Goal: Task Accomplishment & Management: Use online tool/utility

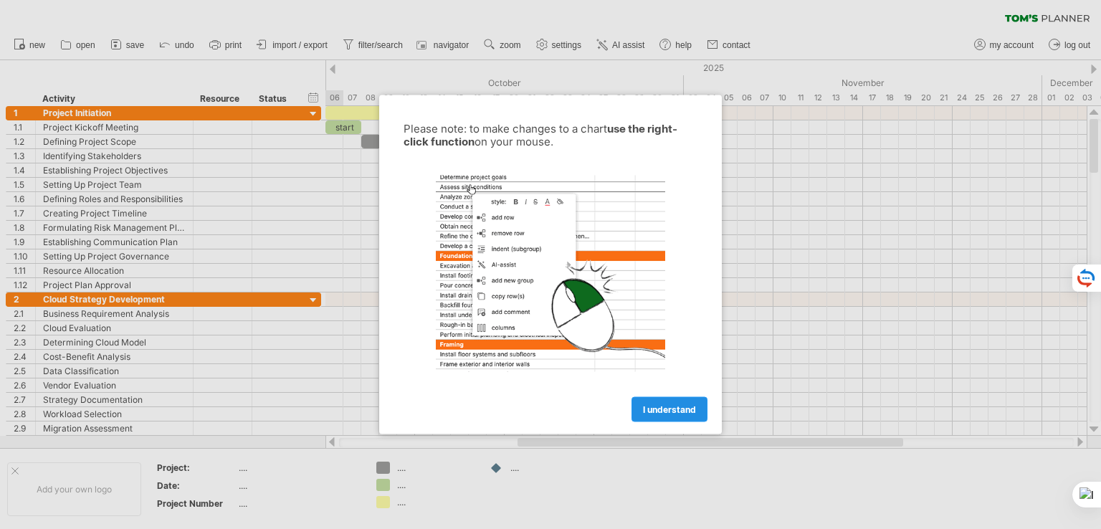
click at [668, 405] on span "I understand" at bounding box center [669, 409] width 53 height 11
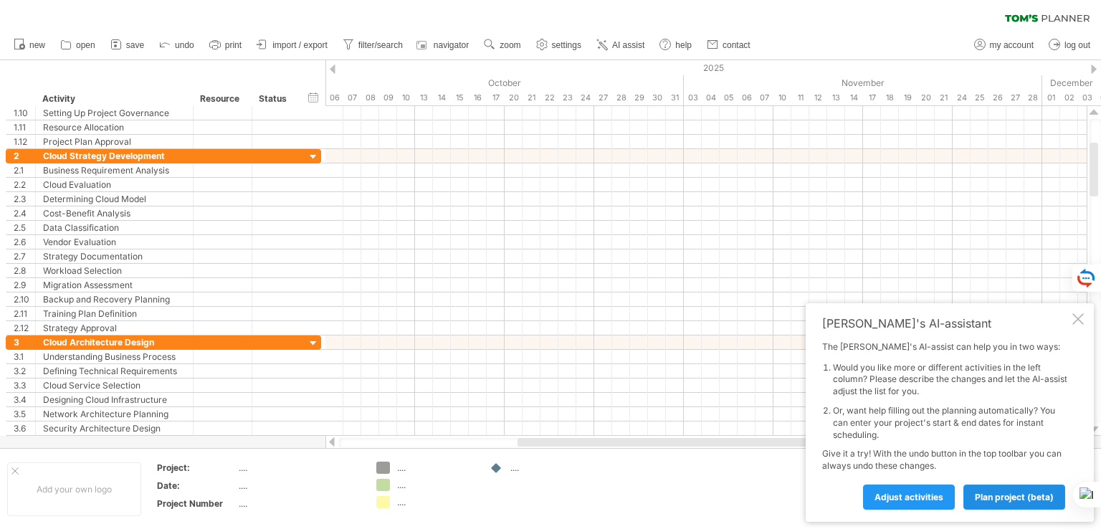
click at [992, 497] on span "plan project (beta)" at bounding box center [1013, 497] width 79 height 11
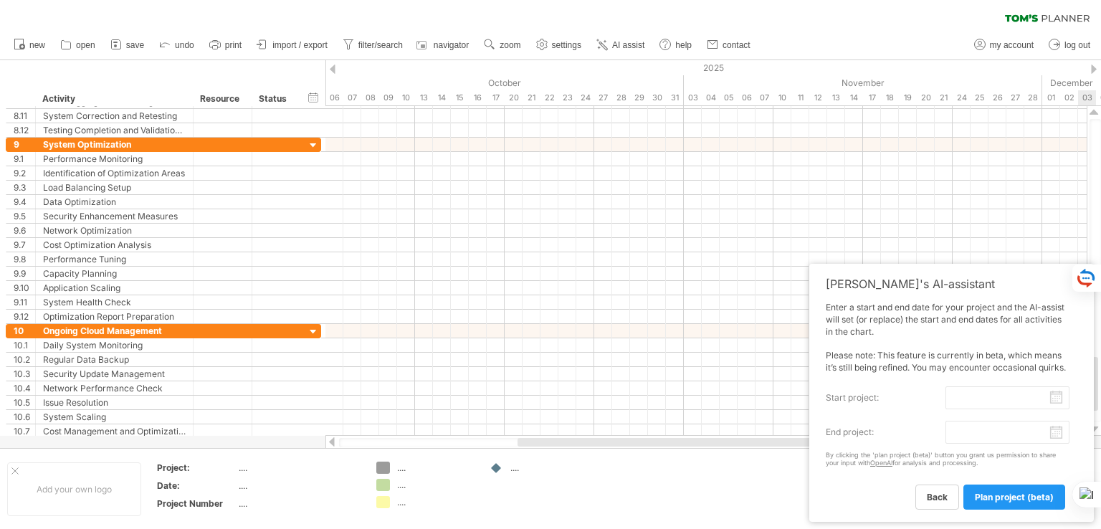
drag, startPoint x: 1092, startPoint y: 167, endPoint x: 1144, endPoint y: 381, distance: 220.5
click at [1100, 381] on html "progress(100%) Trying to reach [DOMAIN_NAME] Connected again... 0% clear filter…" at bounding box center [550, 266] width 1101 height 532
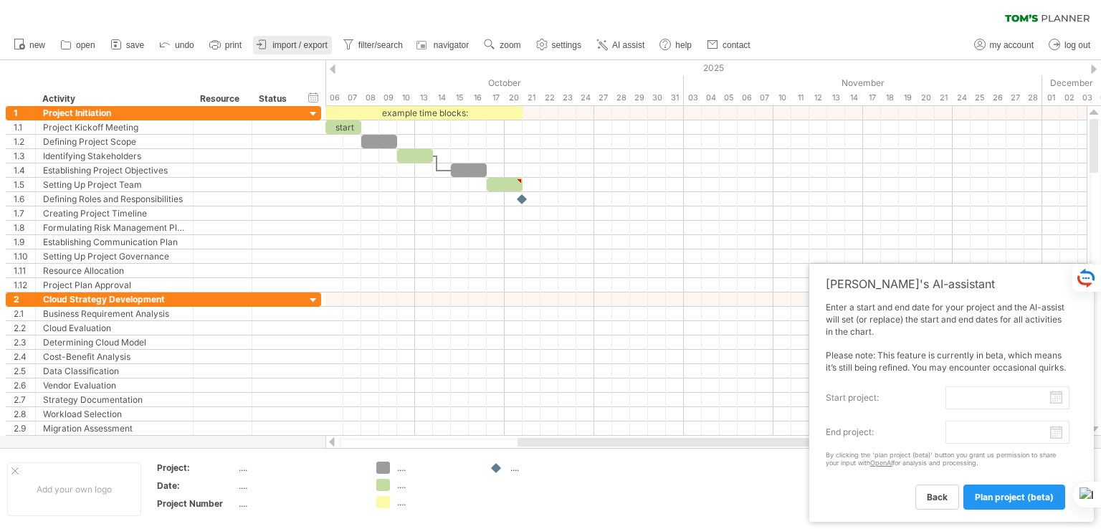
click at [304, 46] on span "import / export" at bounding box center [299, 45] width 55 height 10
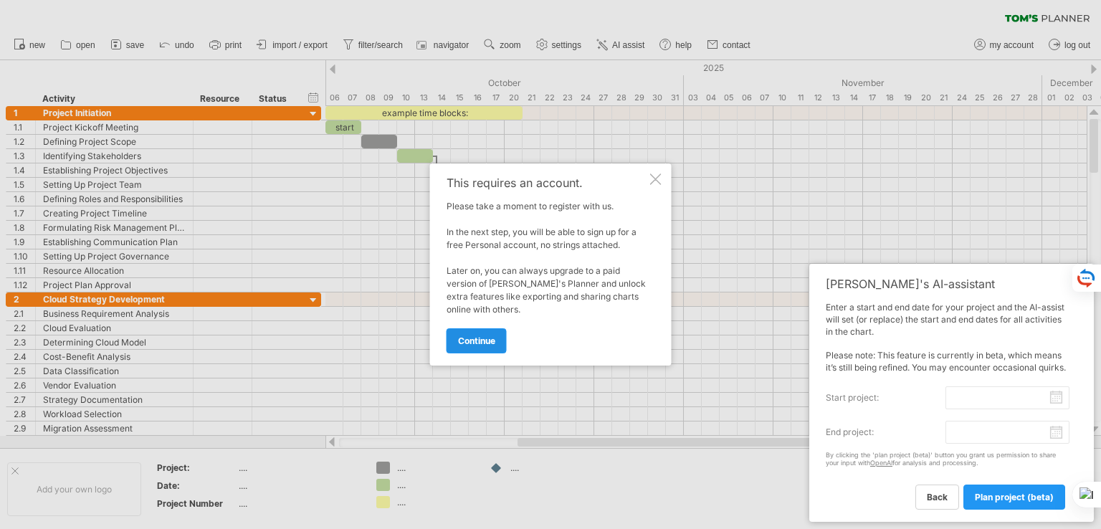
click at [502, 341] on link "continue" at bounding box center [476, 340] width 60 height 25
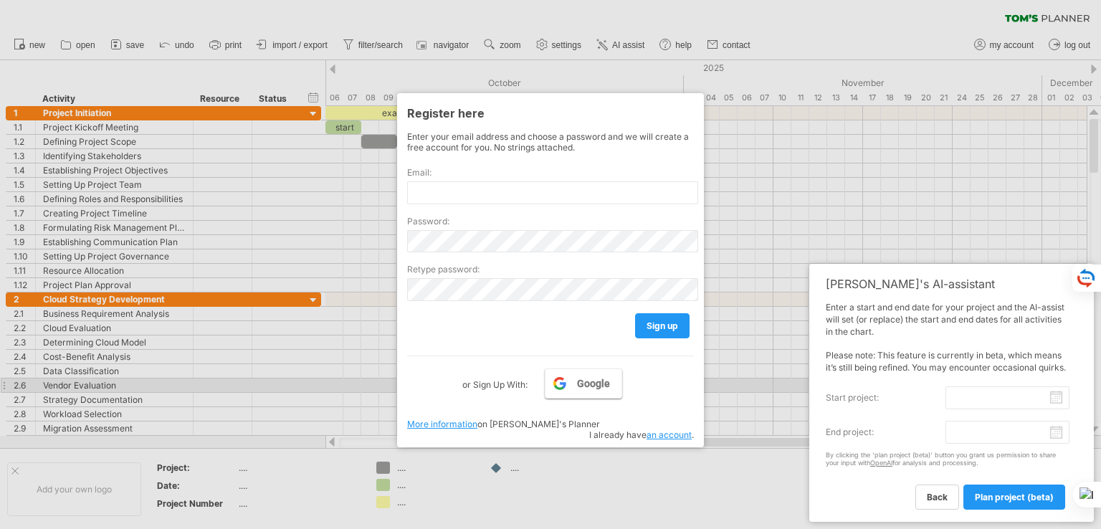
click at [604, 392] on link "Google" at bounding box center [583, 383] width 77 height 30
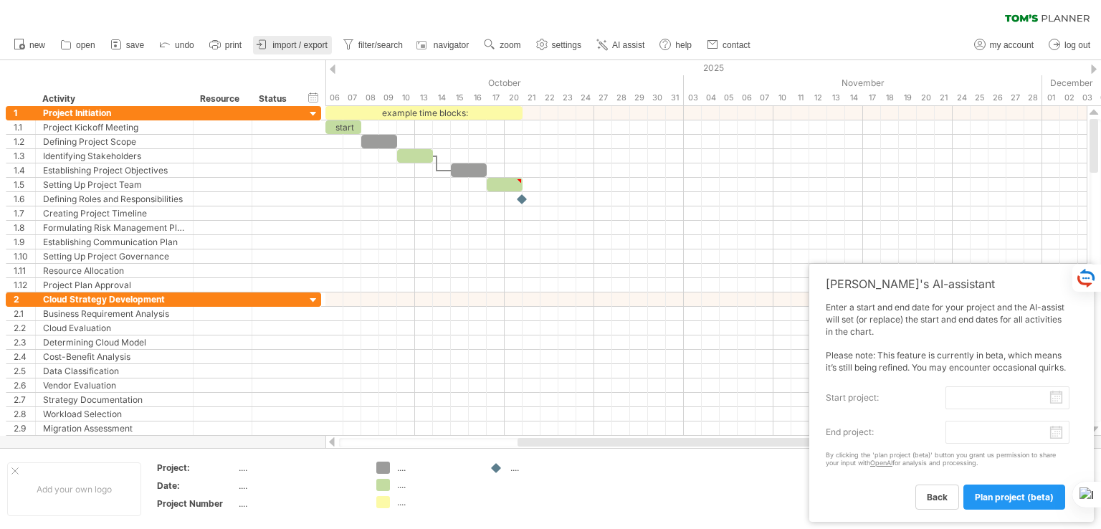
click at [314, 44] on span "import / export" at bounding box center [299, 45] width 55 height 10
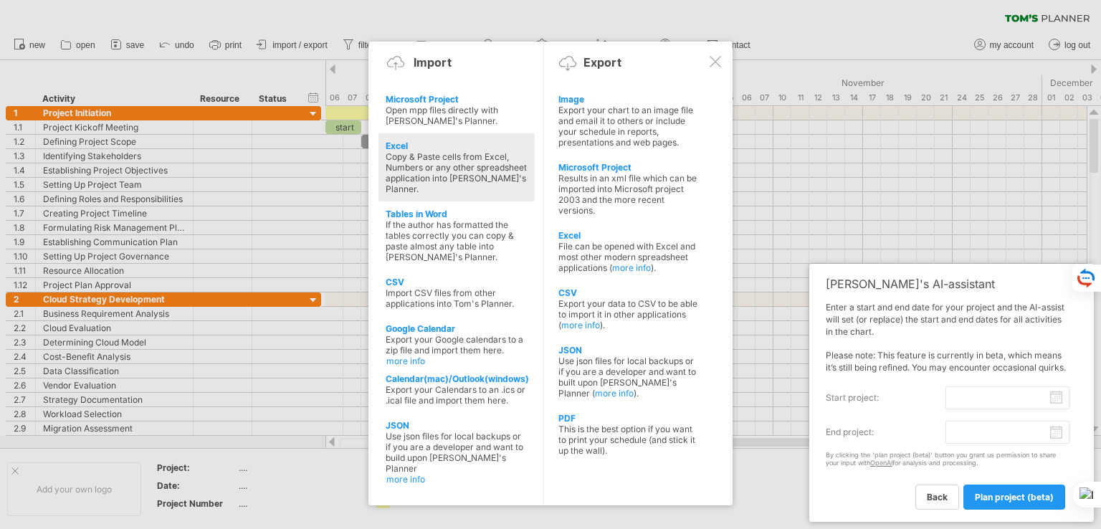
click at [444, 167] on div "Copy & Paste cells from Excel, Numbers or any other spreadsheet application int…" at bounding box center [456, 172] width 142 height 43
type textarea "**********"
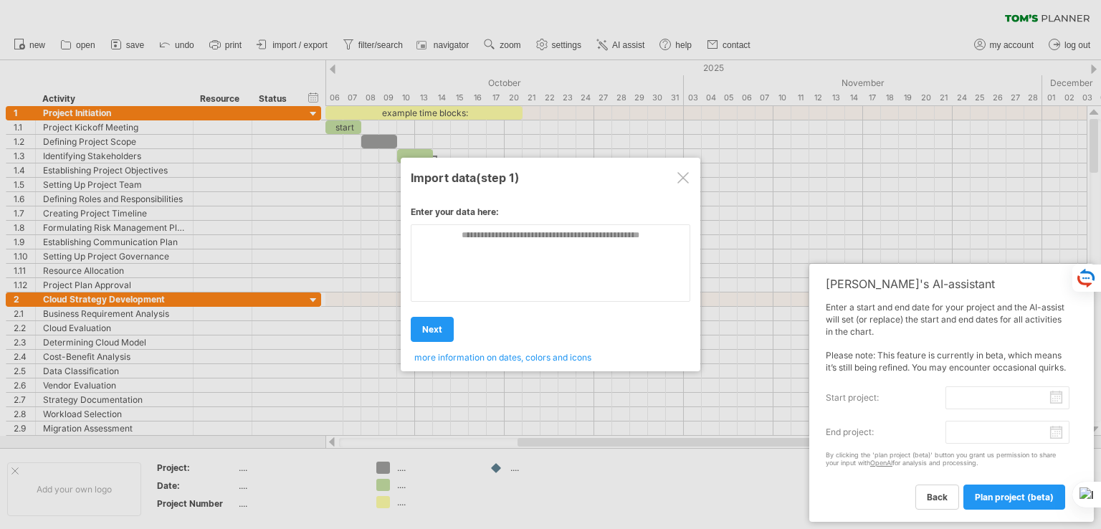
click at [686, 181] on div at bounding box center [682, 177] width 11 height 11
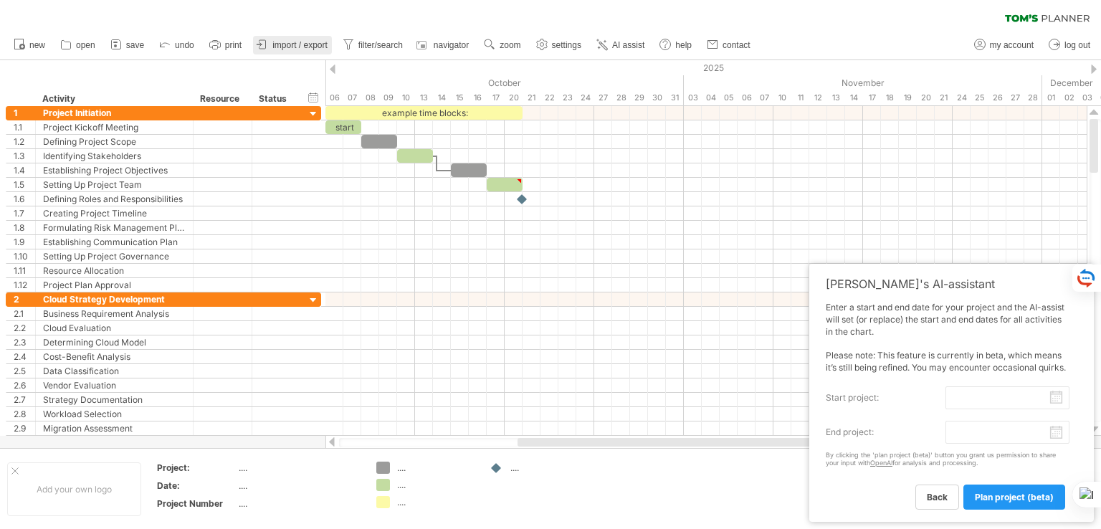
click at [310, 44] on span "import / export" at bounding box center [299, 45] width 55 height 10
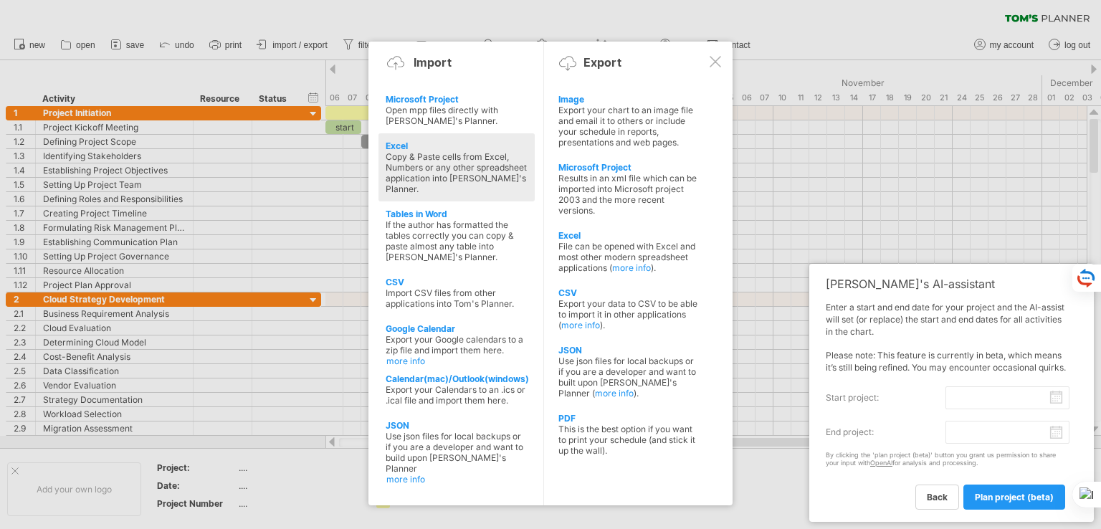
click at [398, 144] on div "Excel" at bounding box center [456, 145] width 142 height 11
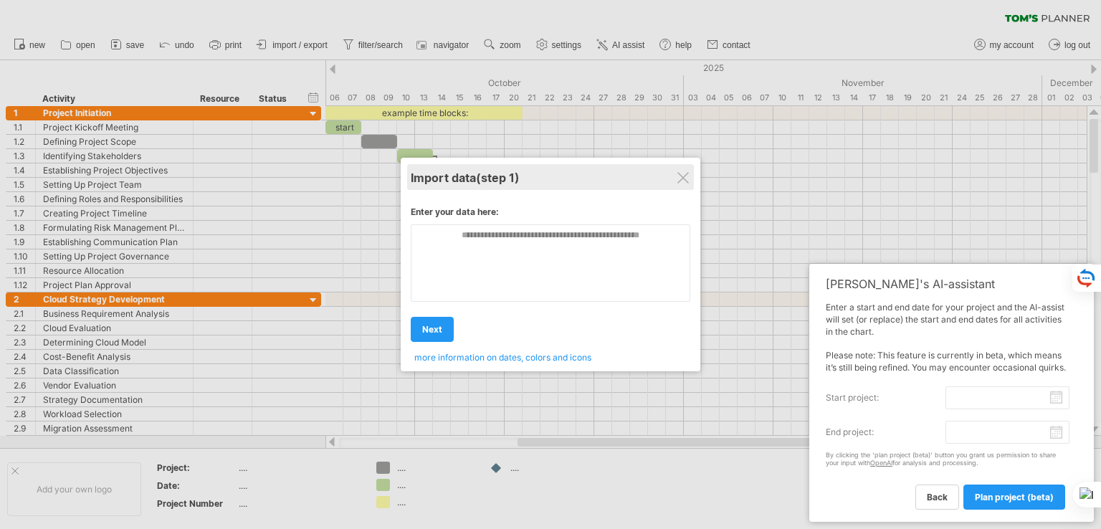
click at [674, 176] on div "Import data (step 1)" at bounding box center [550, 177] width 279 height 26
click at [671, 182] on div "Import data (step 1)" at bounding box center [550, 177] width 279 height 26
